Goal: Information Seeking & Learning: Learn about a topic

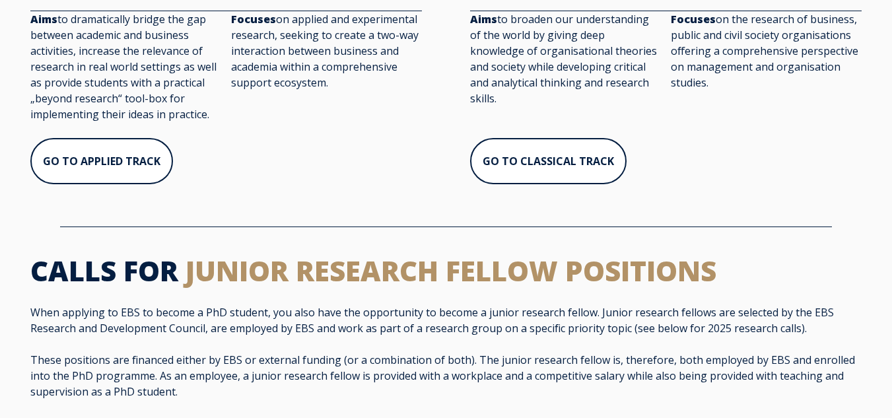
scroll to position [278, 0]
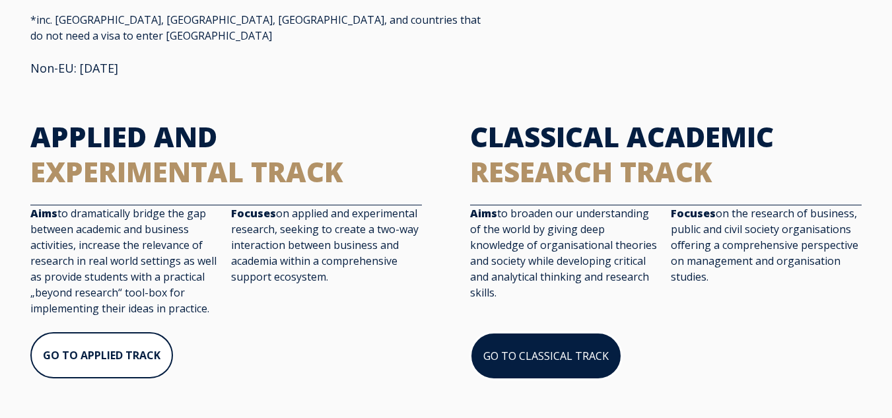
click at [571, 332] on link "GO TO CLASSICAL TRACK" at bounding box center [546, 356] width 152 height 48
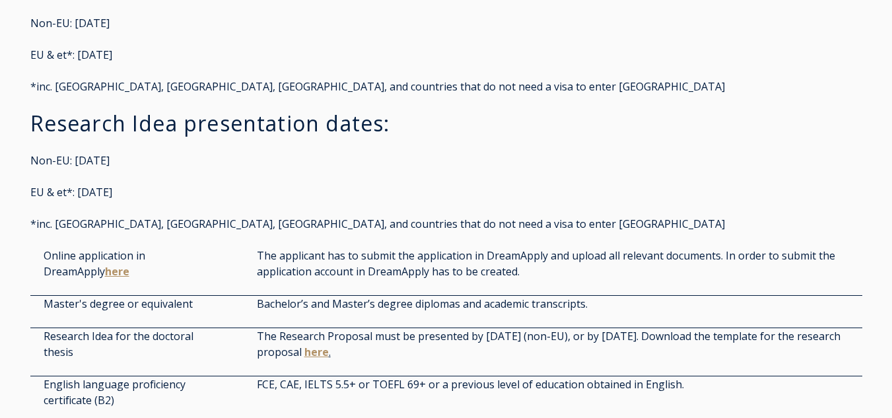
scroll to position [2841, 0]
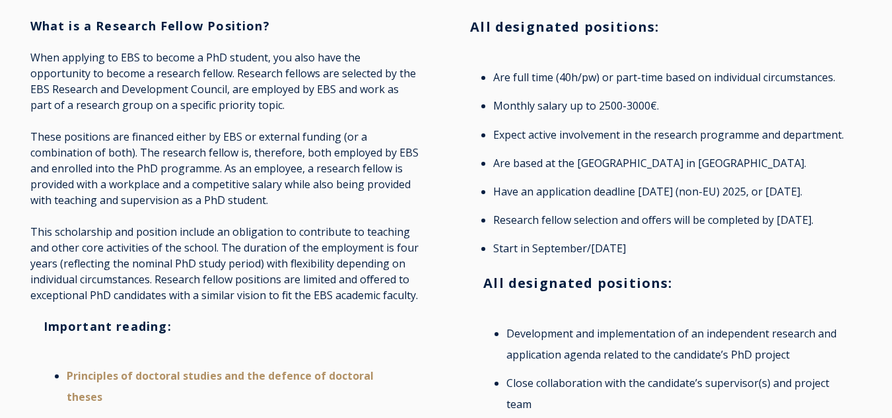
scroll to position [198, 0]
